Goal: Task Accomplishment & Management: Manage account settings

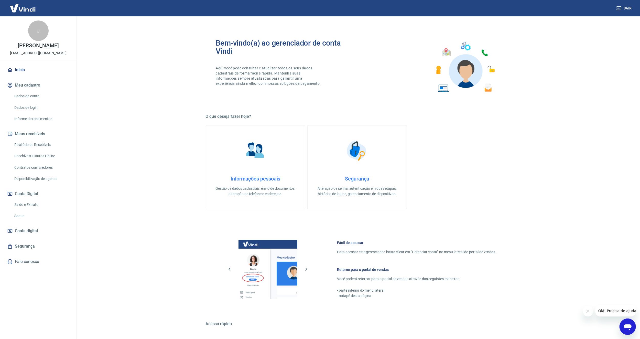
click at [36, 134] on button "Meus recebíveis" at bounding box center [38, 133] width 64 height 11
click at [37, 134] on button "Meus recebíveis" at bounding box center [38, 133] width 64 height 11
click at [28, 145] on link "Relatório de Recebíveis" at bounding box center [41, 144] width 58 height 10
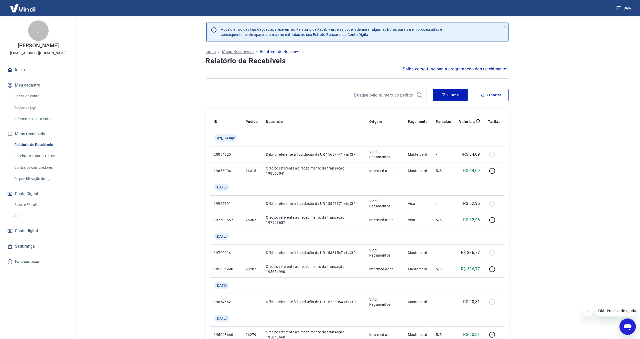
click at [35, 156] on link "Recebíveis Futuros Online" at bounding box center [41, 156] width 58 height 10
click at [233, 51] on p "Meus Recebíveis" at bounding box center [238, 52] width 32 height 6
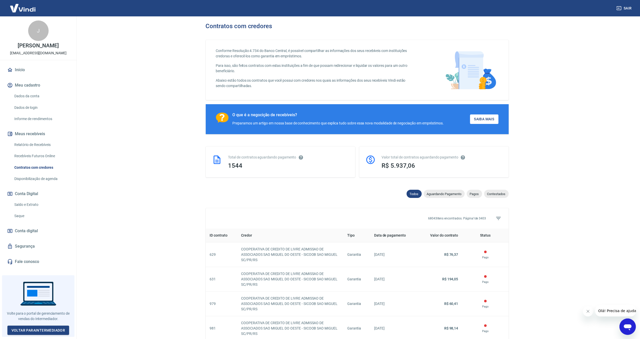
click at [47, 145] on link "Relatório de Recebíveis" at bounding box center [41, 144] width 58 height 10
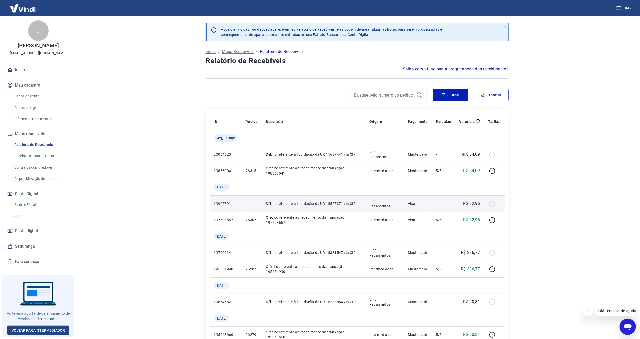
scroll to position [123, 0]
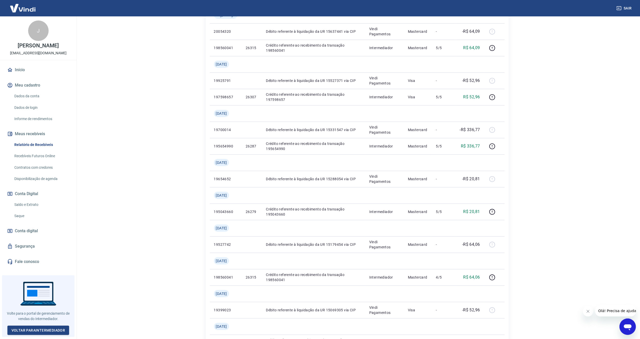
click at [50, 156] on link "Recebíveis Futuros Online" at bounding box center [41, 156] width 58 height 10
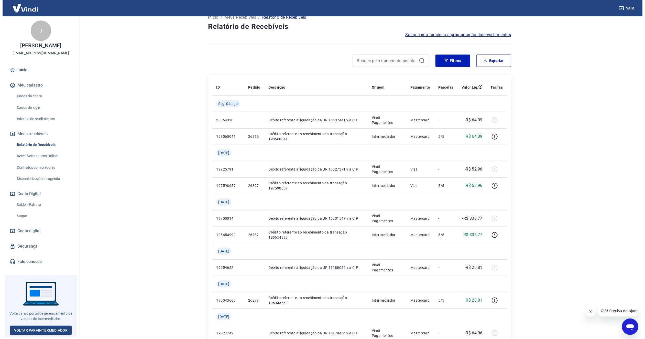
scroll to position [0, 0]
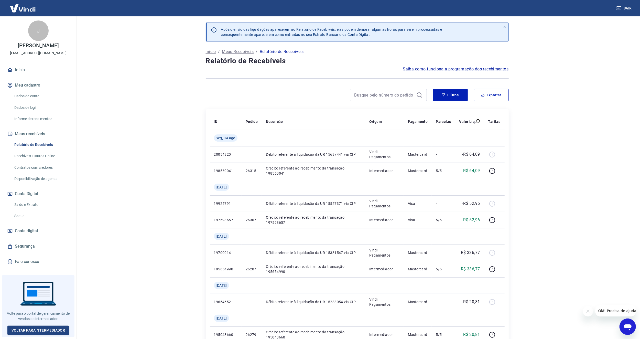
click at [460, 71] on span "Saiba como funciona a programação dos recebimentos" at bounding box center [456, 69] width 106 height 6
click at [22, 70] on link "Início" at bounding box center [38, 69] width 64 height 11
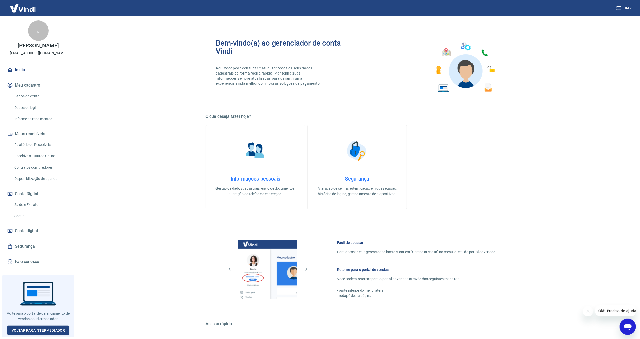
click at [37, 94] on link "Dados da conta" at bounding box center [41, 96] width 58 height 10
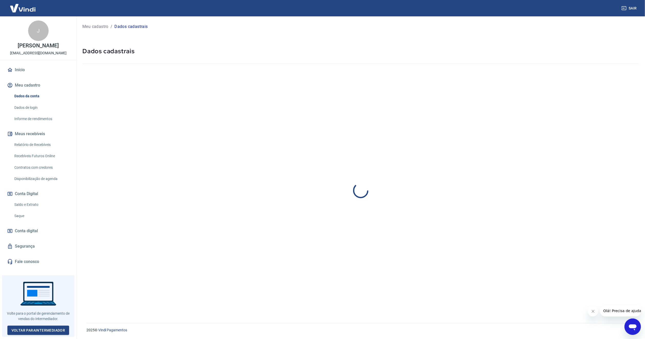
select select "SC"
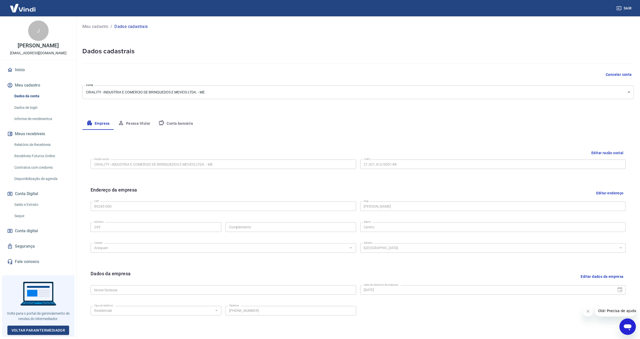
click at [28, 109] on link "Dados de login" at bounding box center [41, 107] width 58 height 10
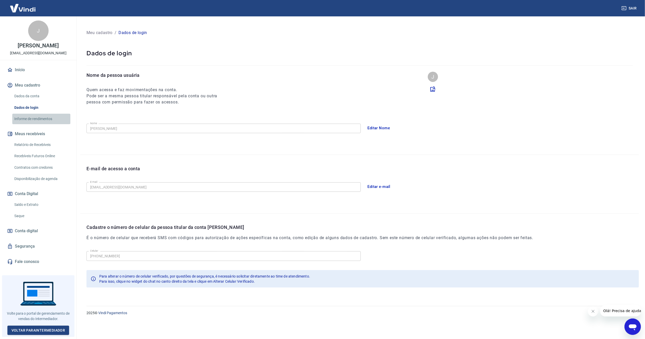
click at [36, 118] on link "Informe de rendimentos" at bounding box center [41, 119] width 58 height 10
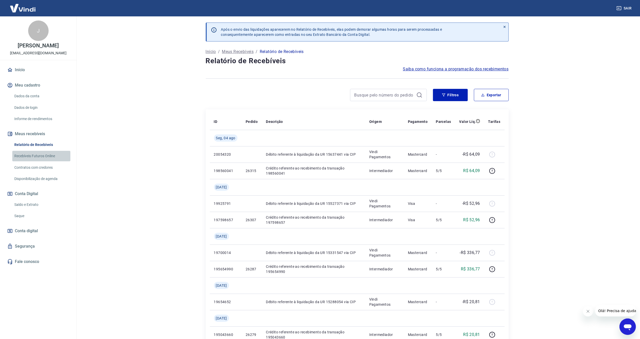
click at [52, 154] on link "Recebíveis Futuros Online" at bounding box center [41, 156] width 58 height 10
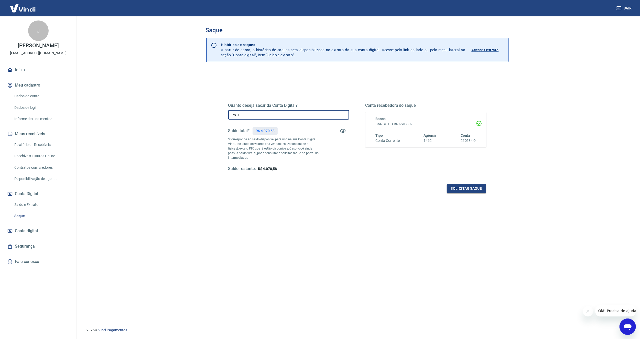
drag, startPoint x: 255, startPoint y: 112, endPoint x: 186, endPoint y: 112, distance: 69.6
click at [186, 112] on main "Saque Histórico de saques A partir de agora, o histórico de saques será disponi…" at bounding box center [357, 177] width 566 height 322
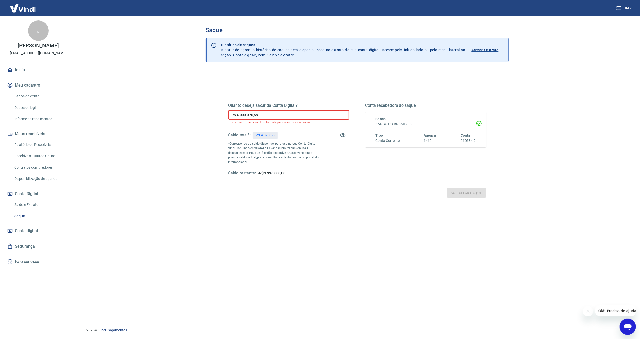
drag, startPoint x: 241, startPoint y: 113, endPoint x: 281, endPoint y: 113, distance: 40.7
click at [281, 113] on input "R$ 4.000.070,58" at bounding box center [288, 114] width 121 height 9
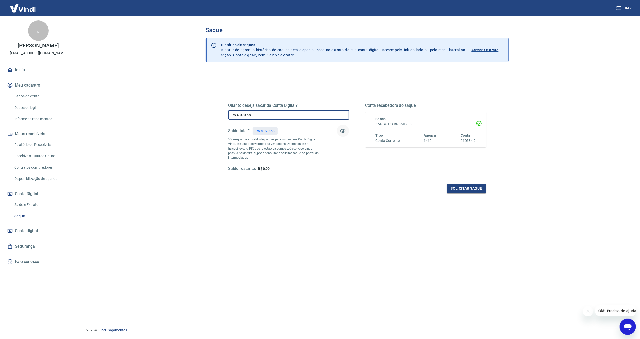
type input "R$ 4.070,58"
click at [344, 130] on icon "button" at bounding box center [343, 131] width 6 height 6
click at [469, 189] on button "Solicitar saque" at bounding box center [466, 188] width 39 height 9
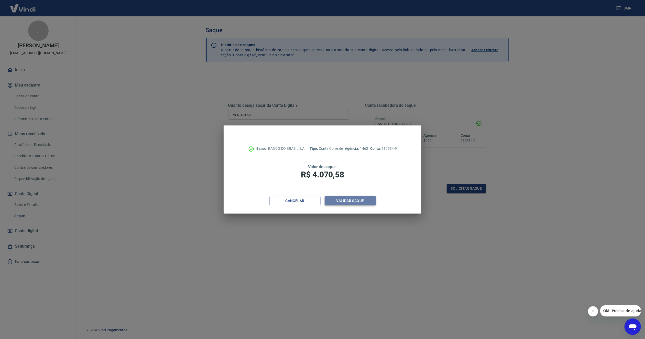
click at [358, 202] on button "Validar saque" at bounding box center [350, 200] width 51 height 9
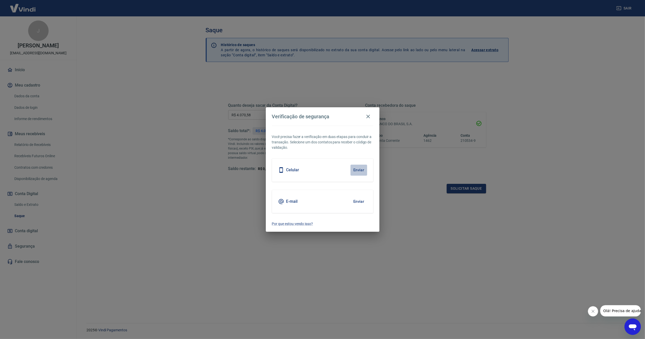
click at [363, 170] on button "Enviar" at bounding box center [358, 169] width 17 height 11
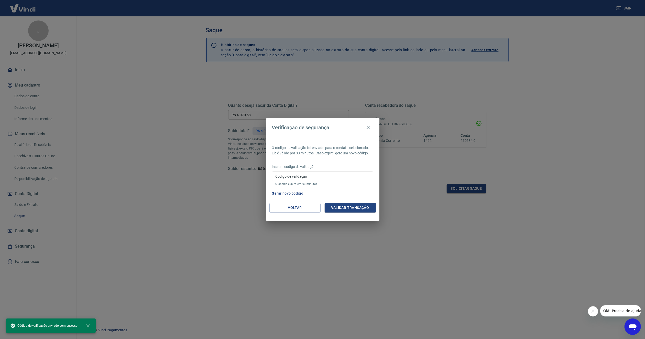
click at [345, 174] on input "Código de validação" at bounding box center [322, 175] width 101 height 9
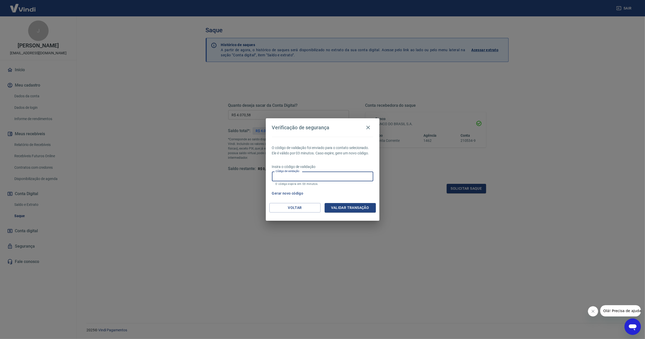
click at [345, 174] on input "Código de validação" at bounding box center [322, 175] width 101 height 9
type input "488139"
click at [357, 205] on button "Validar transação" at bounding box center [350, 207] width 51 height 9
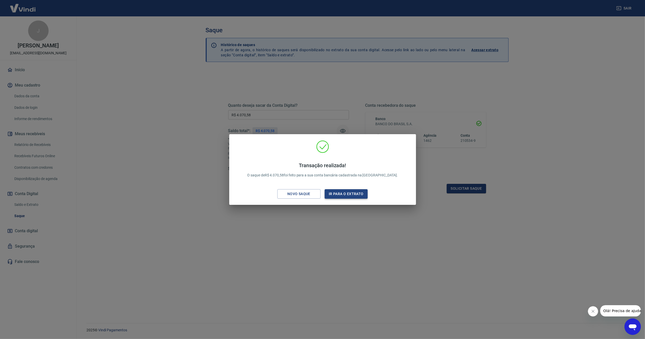
click at [346, 193] on button "Ir para o extrato" at bounding box center [346, 193] width 43 height 9
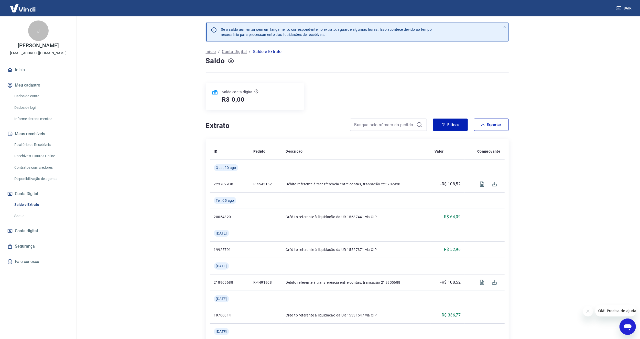
click at [228, 61] on icon "button" at bounding box center [231, 61] width 6 height 6
click at [229, 60] on icon "button" at bounding box center [231, 60] width 6 height 5
click at [39, 94] on link "Dados da conta" at bounding box center [41, 96] width 58 height 10
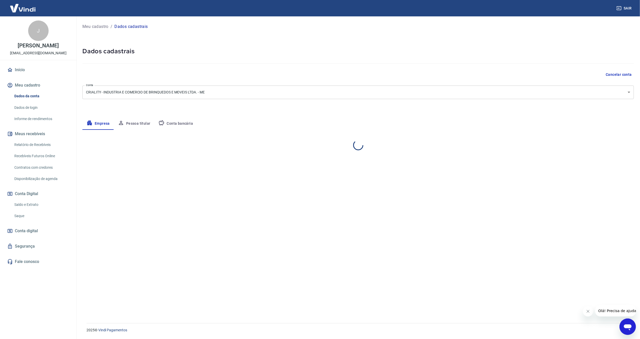
select select "SC"
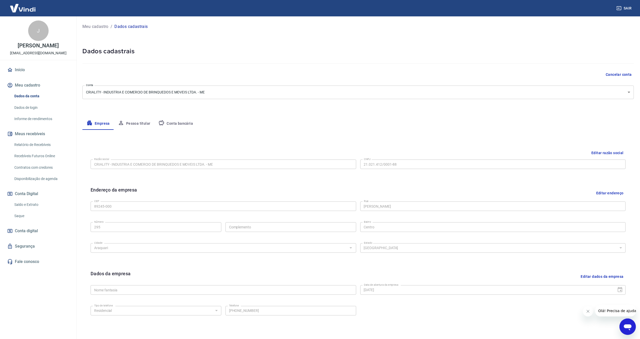
click at [171, 122] on button "Conta bancária" at bounding box center [175, 123] width 43 height 12
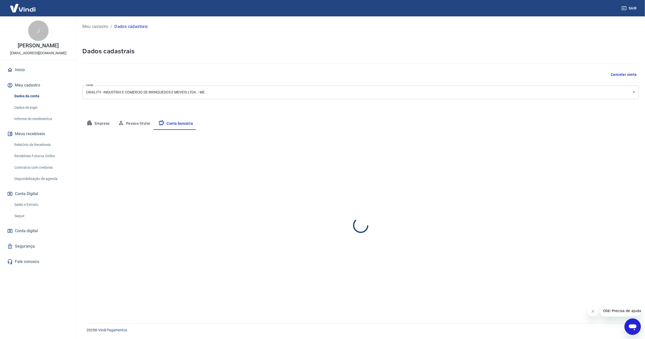
select select "1"
click at [35, 193] on button "Conta Digital" at bounding box center [38, 193] width 64 height 11
click at [27, 204] on link "Saldo e Extrato" at bounding box center [41, 204] width 58 height 10
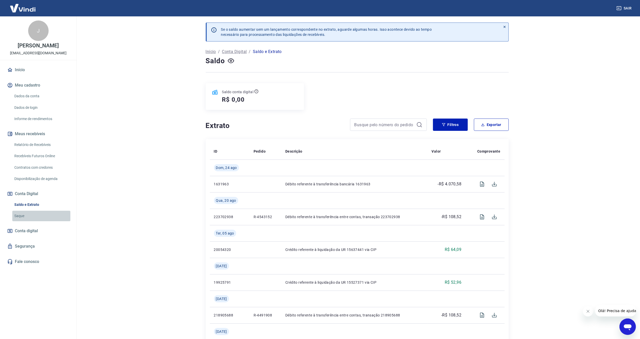
click at [18, 217] on link "Saque" at bounding box center [41, 216] width 58 height 10
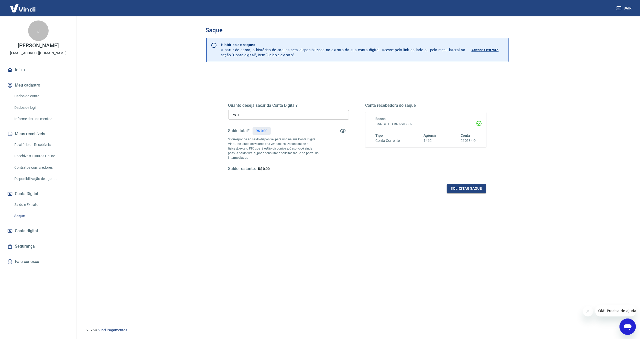
click at [30, 205] on link "Saldo e Extrato" at bounding box center [41, 204] width 58 height 10
